Goal: Navigation & Orientation: Find specific page/section

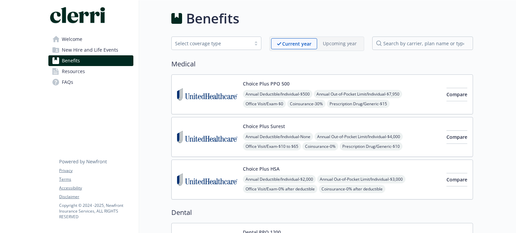
scroll to position [611, 0]
